Goal: Task Accomplishment & Management: Use online tool/utility

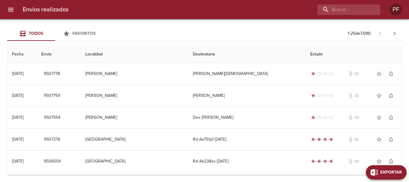
click at [401, 172] on span "Exportar" at bounding box center [391, 172] width 22 height 7
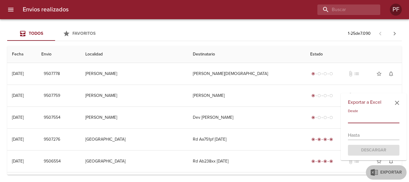
click at [356, 119] on input "text" at bounding box center [373, 118] width 51 height 10
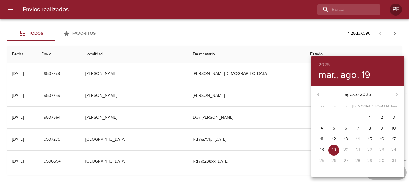
click at [318, 139] on span "11" at bounding box center [321, 139] width 11 height 6
type input "[DATE]"
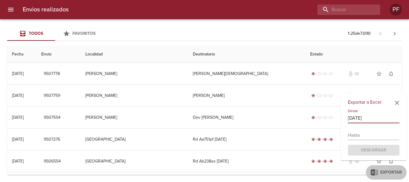
click at [357, 136] on input "text" at bounding box center [373, 135] width 51 height 10
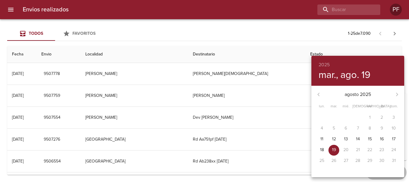
click at [332, 152] on p "19" at bounding box center [334, 150] width 4 height 6
type input "[DATE]"
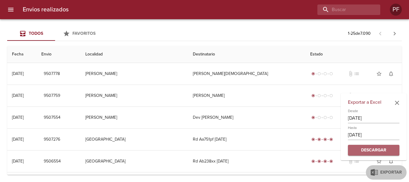
click at [377, 151] on span "Descargar" at bounding box center [374, 149] width 42 height 7
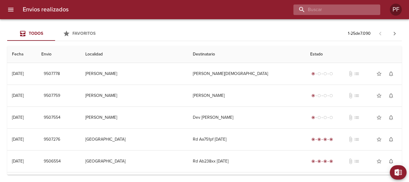
click at [334, 8] on input "buscar" at bounding box center [331, 9] width 77 height 10
paste input "9491621"
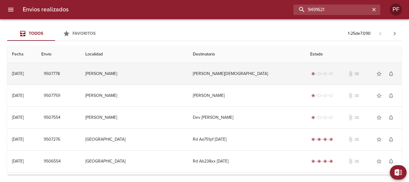
type input "9491621"
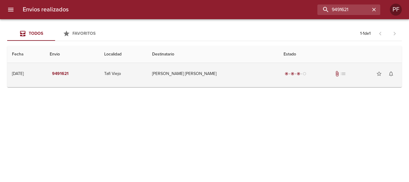
click at [202, 73] on td "[PERSON_NAME] [PERSON_NAME]" at bounding box center [212, 74] width 131 height 22
